Goal: Task Accomplishment & Management: Manage account settings

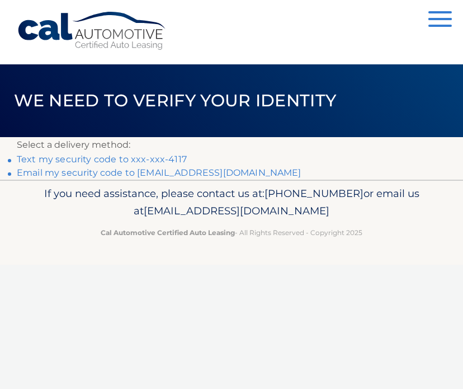
click at [151, 160] on link "Text my security code to xxx-xxx-4117" at bounding box center [102, 159] width 170 height 11
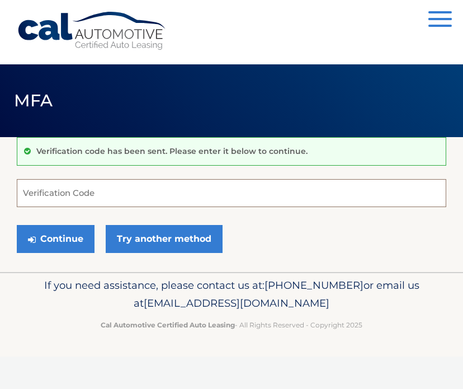
click at [96, 191] on input "Verification Code" at bounding box center [231, 193] width 429 height 28
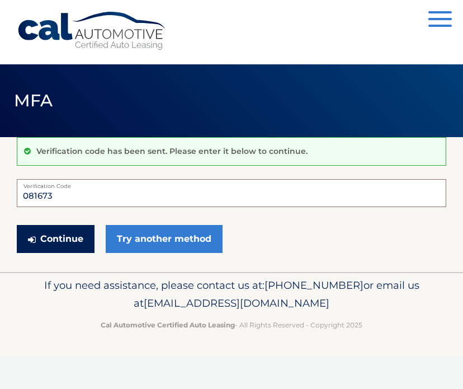
type input "081673"
click at [69, 228] on button "Continue" at bounding box center [56, 239] width 78 height 28
click at [66, 237] on button "Continue" at bounding box center [56, 239] width 78 height 28
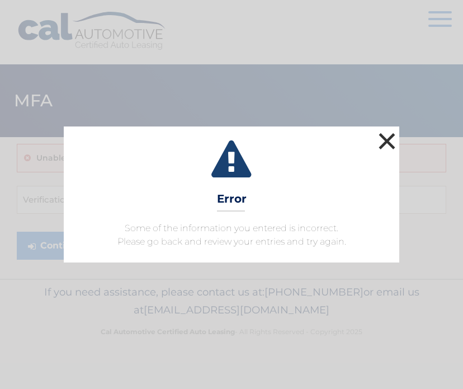
click at [388, 135] on button "×" at bounding box center [387, 141] width 22 height 22
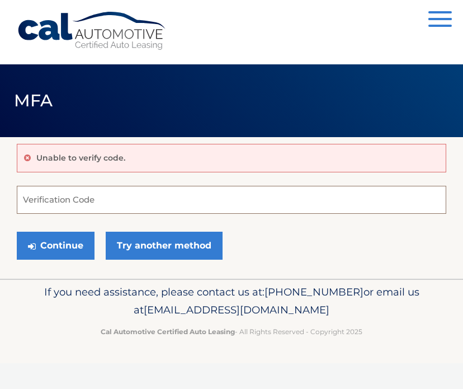
click at [72, 201] on input "Verification Code" at bounding box center [231, 200] width 429 height 28
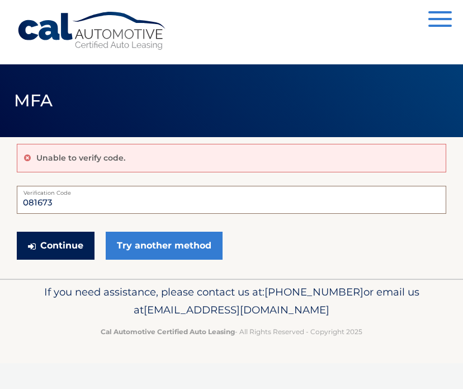
type input "081673"
click at [63, 242] on button "Continue" at bounding box center [56, 245] width 78 height 28
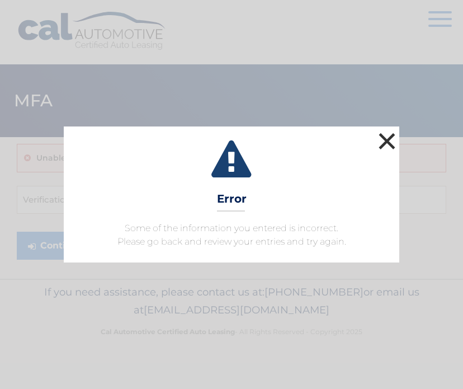
drag, startPoint x: 0, startPoint y: 0, endPoint x: 386, endPoint y: 136, distance: 409.7
click at [386, 136] on button "×" at bounding box center [387, 141] width 22 height 22
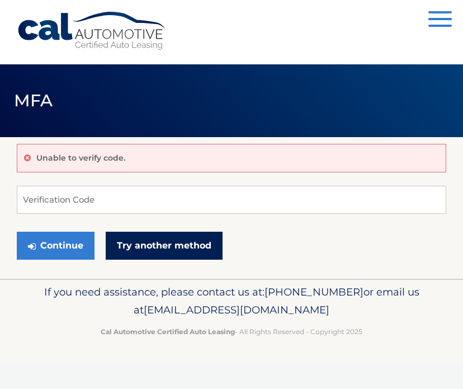
click at [179, 244] on link "Try another method" at bounding box center [164, 245] width 117 height 28
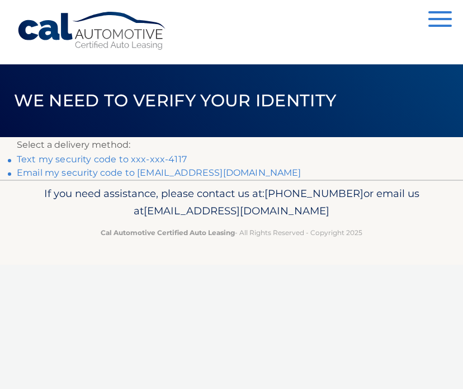
click at [159, 176] on link "**********" at bounding box center [159, 172] width 285 height 11
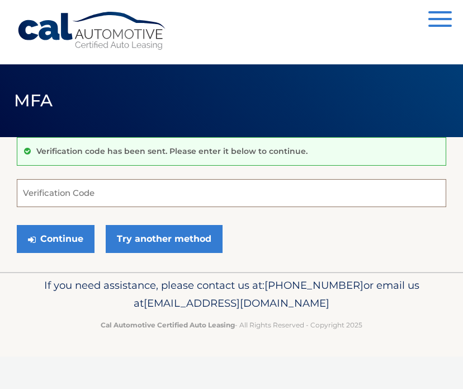
click at [60, 188] on input "Verification Code" at bounding box center [231, 193] width 429 height 28
paste input "229586"
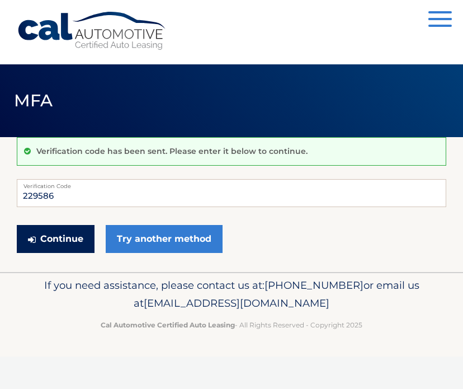
click at [71, 237] on button "Continue" at bounding box center [56, 239] width 78 height 28
click at [73, 238] on button "Continue" at bounding box center [56, 239] width 78 height 28
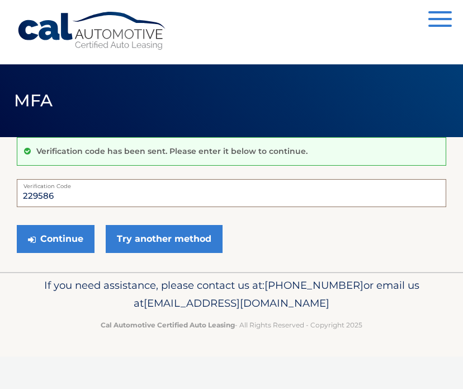
click at [69, 195] on input "229586" at bounding box center [231, 193] width 429 height 28
type input "2"
type input "229586"
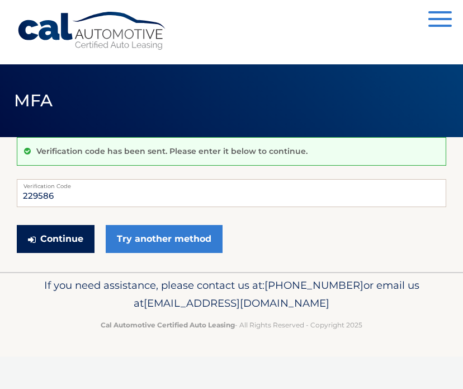
click at [56, 238] on button "Continue" at bounding box center [56, 239] width 78 height 28
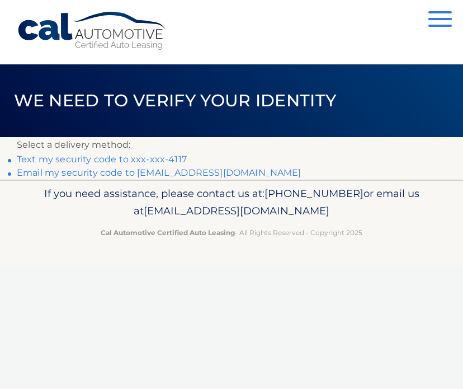
click at [434, 16] on button "Menu" at bounding box center [439, 20] width 23 height 18
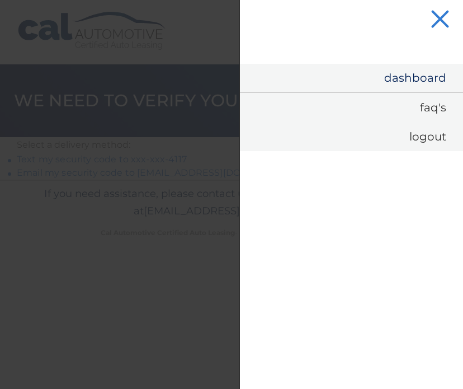
click at [418, 81] on link "Dashboard" at bounding box center [351, 78] width 223 height 29
click at [419, 75] on link "Dashboard" at bounding box center [351, 78] width 223 height 29
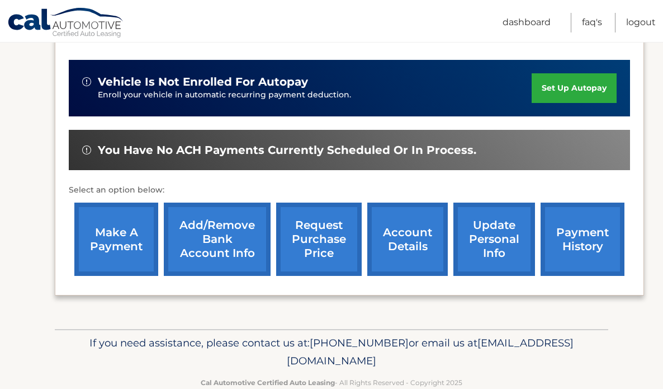
scroll to position [292, 0]
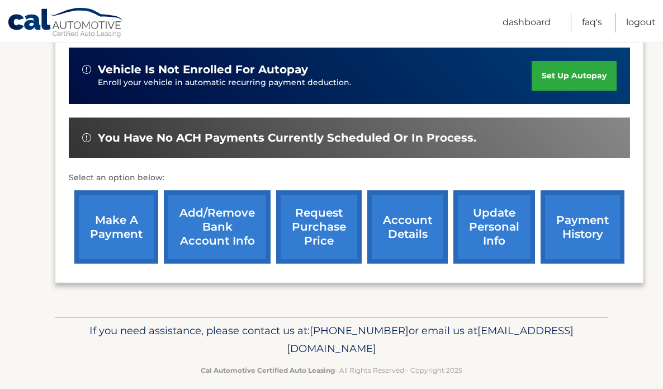
click at [454, 216] on link "update personal info" at bounding box center [494, 226] width 82 height 73
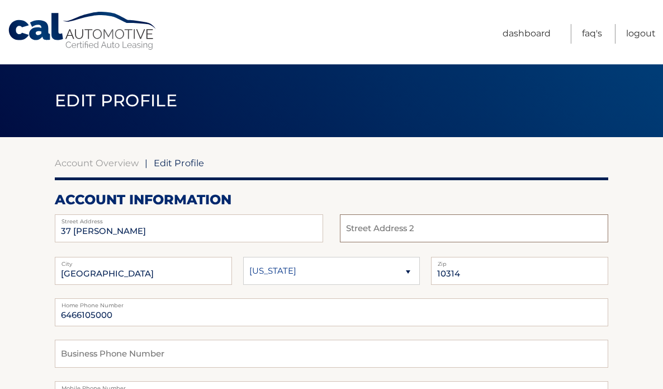
click at [413, 229] on input "text" at bounding box center [474, 228] width 268 height 28
type input "3C"
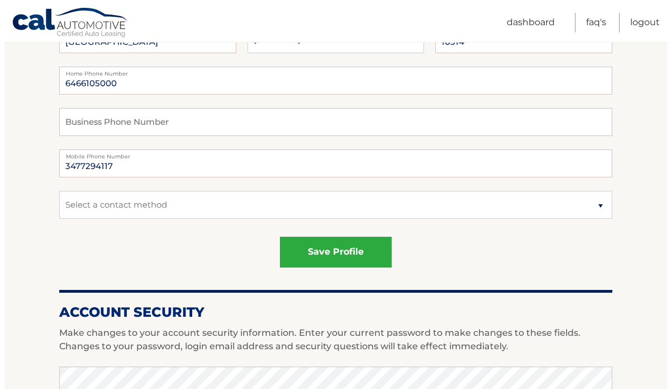
scroll to position [239, 0]
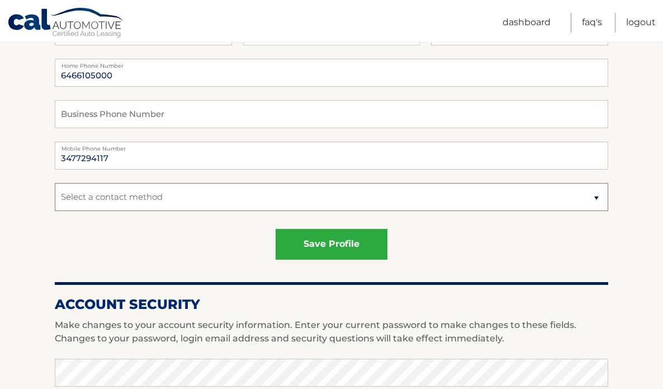
click at [386, 196] on select "Select a contact method Mobile Home" at bounding box center [332, 197] width 554 height 28
select select "1"
click at [55, 183] on select "Select a contact method Mobile Home" at bounding box center [332, 197] width 554 height 28
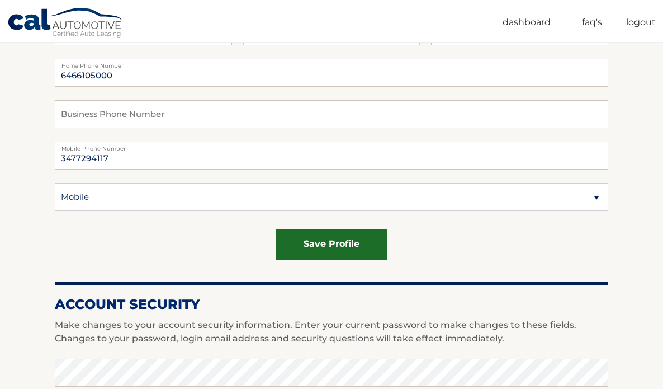
click at [334, 243] on button "save profile" at bounding box center [332, 244] width 112 height 31
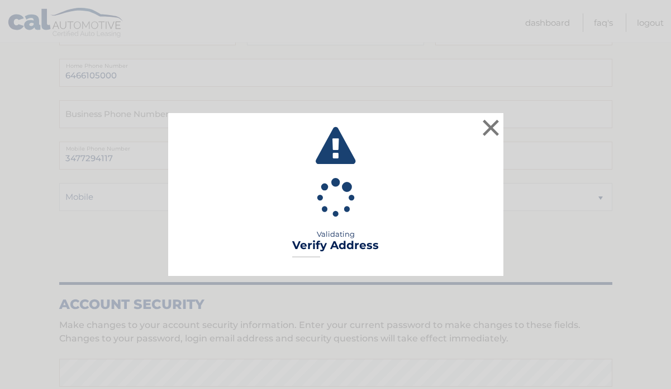
type input "APT 3C"
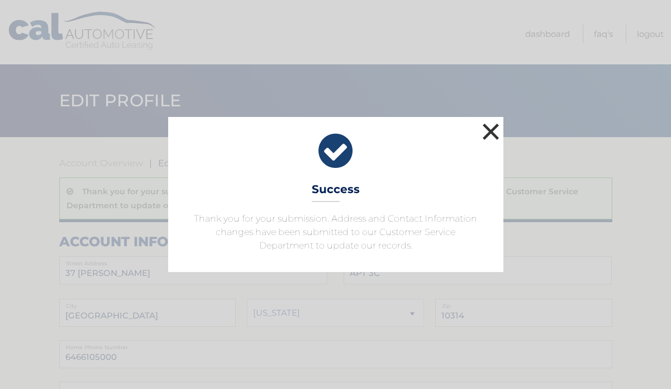
click at [493, 129] on button "×" at bounding box center [491, 131] width 22 height 22
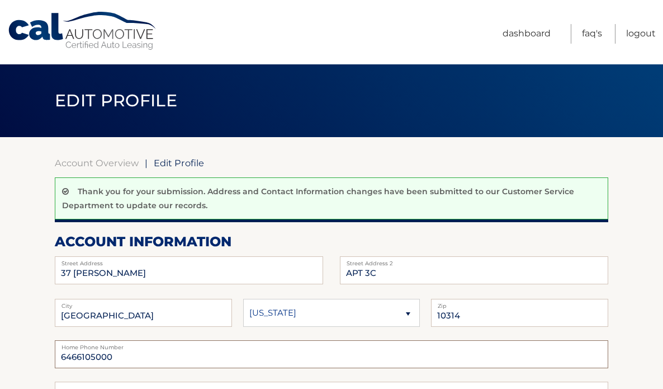
click at [140, 356] on input "6466105000" at bounding box center [332, 354] width 554 height 28
drag, startPoint x: 139, startPoint y: 356, endPoint x: 82, endPoint y: 356, distance: 57.0
click at [82, 356] on input "6466105000" at bounding box center [332, 354] width 554 height 28
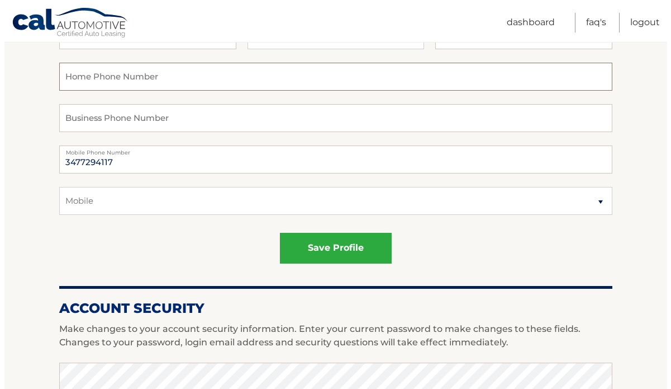
scroll to position [281, 0]
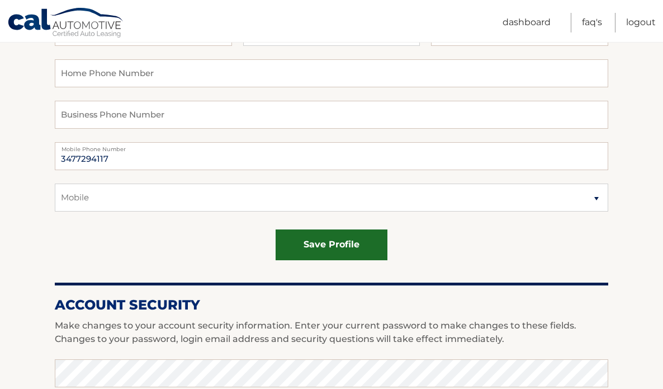
click at [319, 242] on button "save profile" at bounding box center [332, 244] width 112 height 31
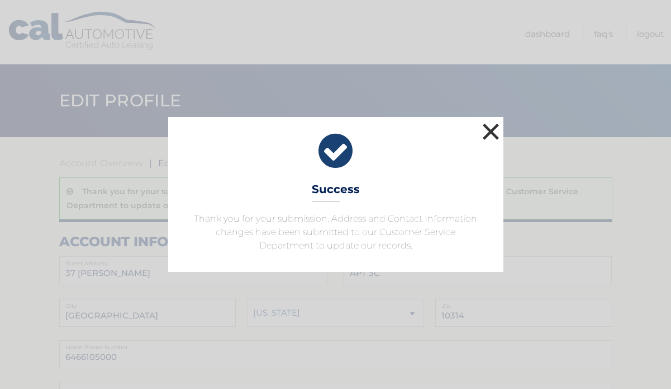
click at [489, 133] on button "×" at bounding box center [491, 131] width 22 height 22
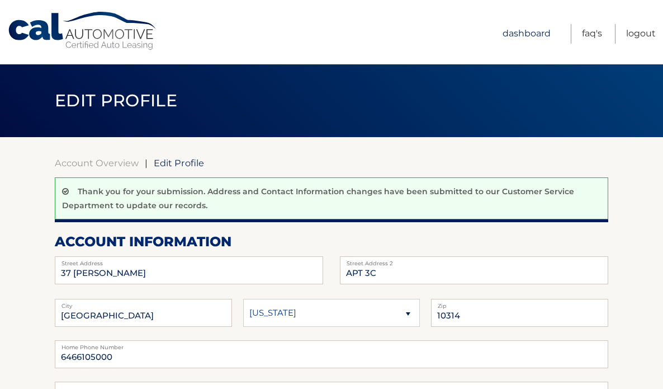
click at [535, 35] on link "Dashboard" at bounding box center [527, 34] width 48 height 20
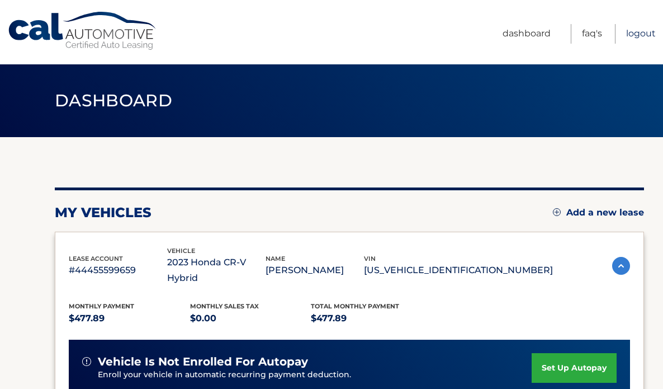
click at [644, 34] on link "Logout" at bounding box center [641, 34] width 30 height 20
